Goal: Navigation & Orientation: Find specific page/section

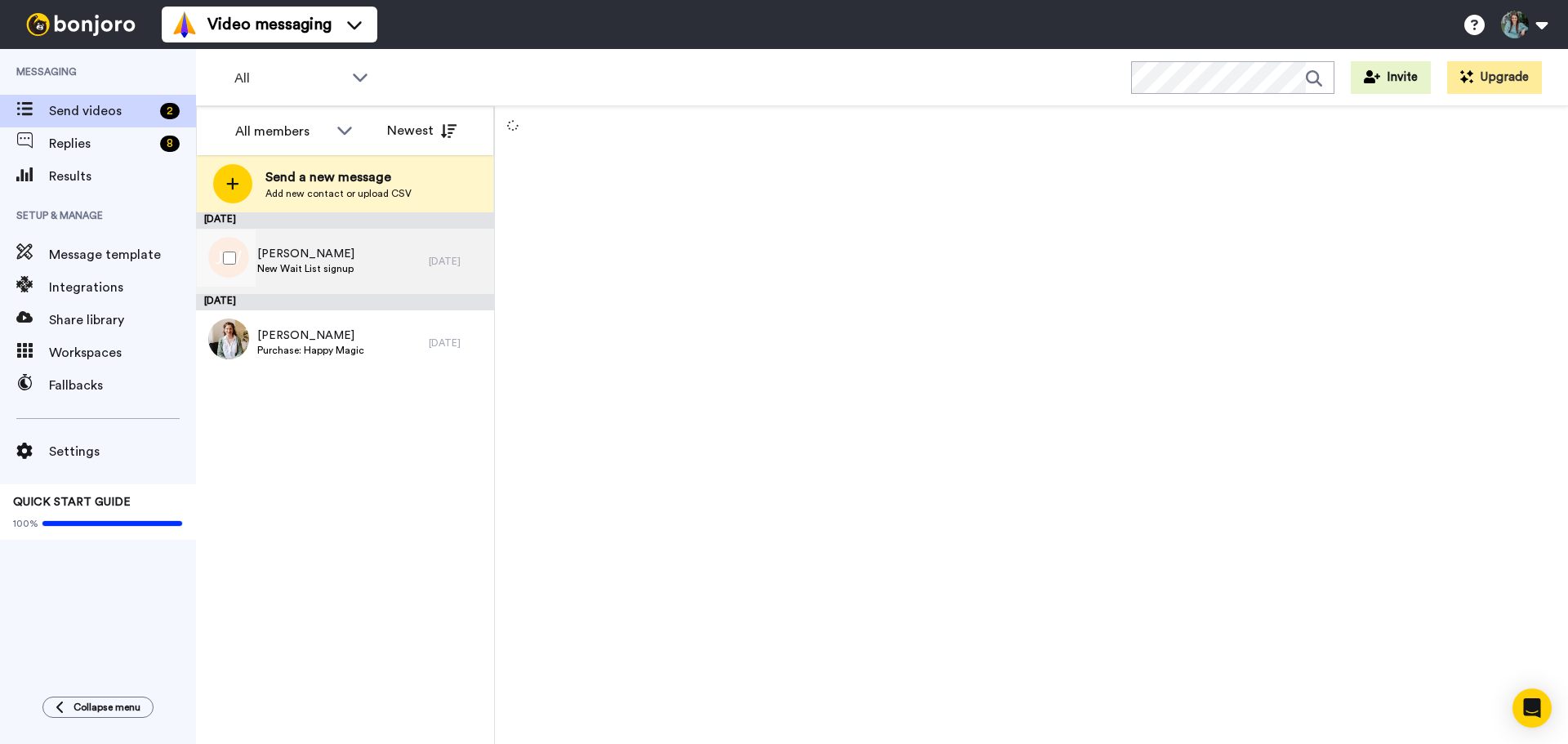
click at [320, 260] on span "[PERSON_NAME]" at bounding box center [306, 254] width 97 height 17
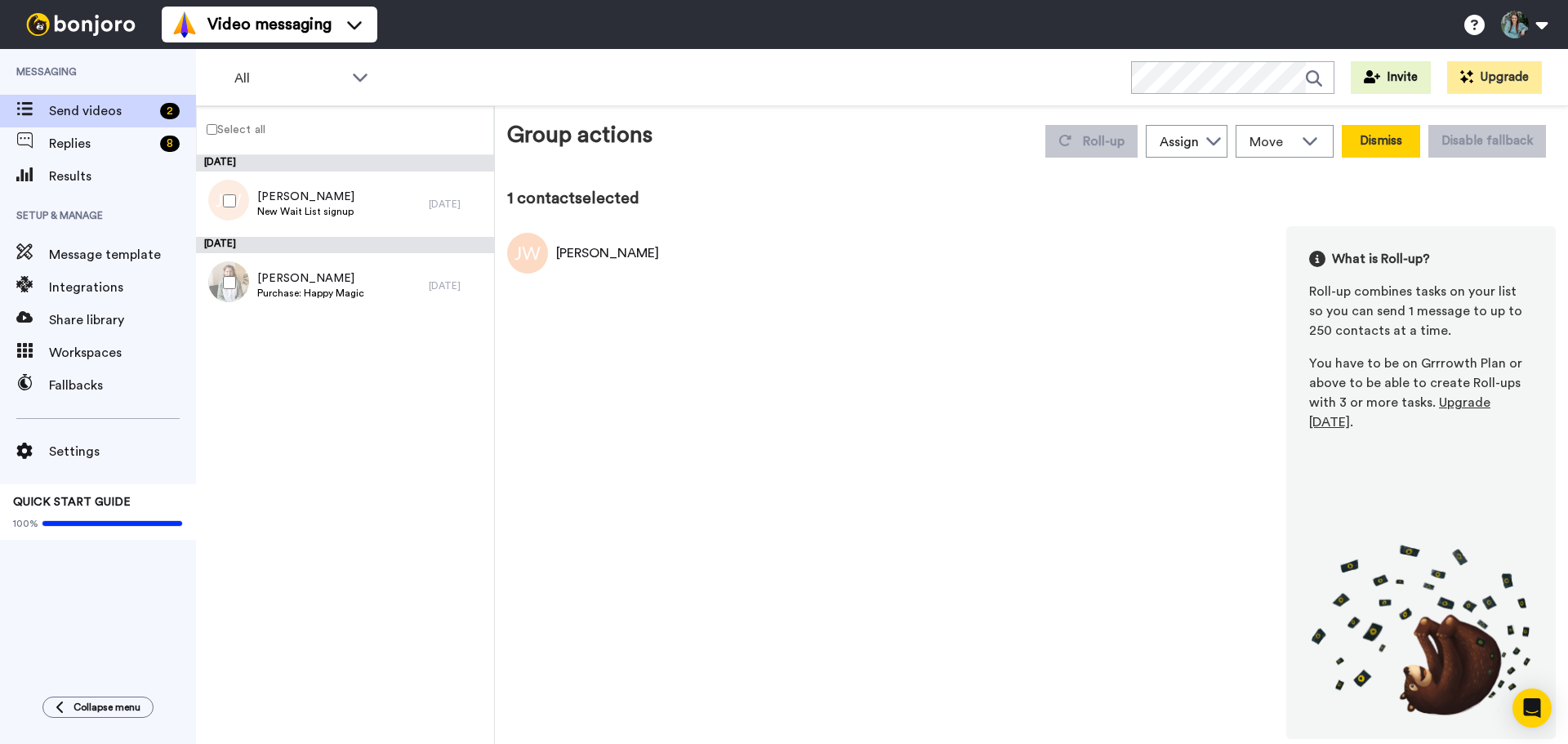
click at [1376, 133] on button "Dismiss" at bounding box center [1381, 142] width 78 height 33
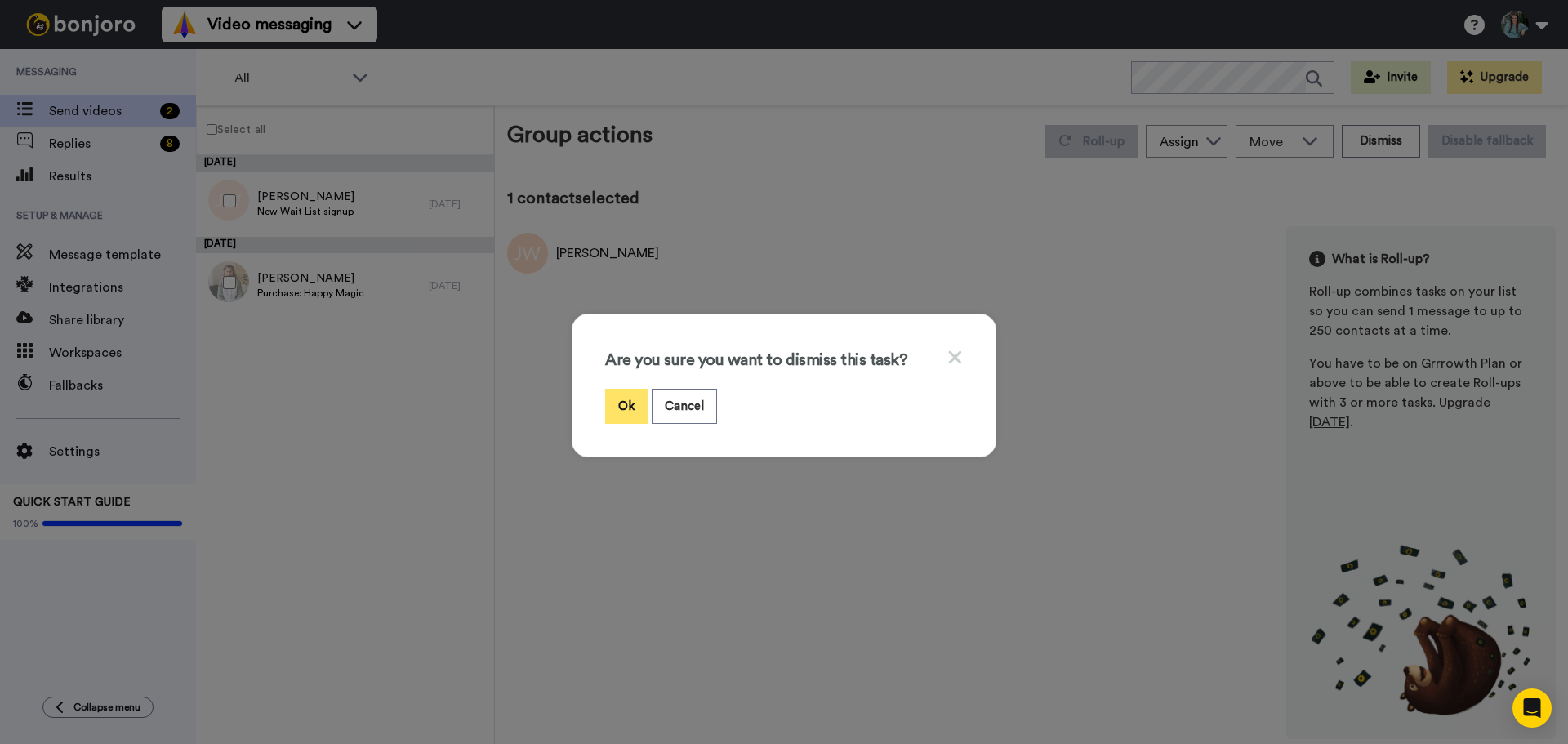
click at [606, 406] on button "Ok" at bounding box center [626, 407] width 43 height 35
